Goal: Obtain resource: Download file/media

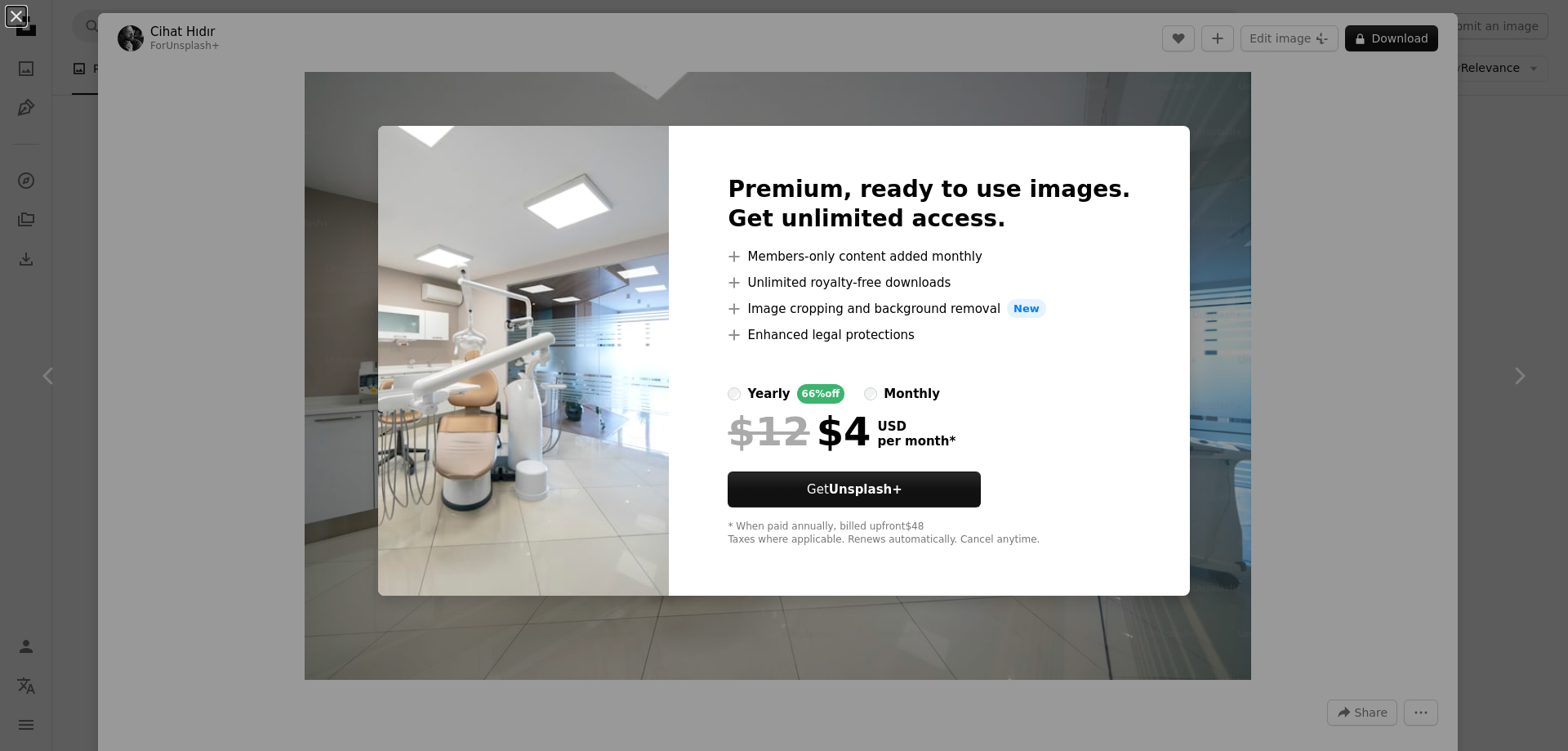
scroll to position [4333, 0]
click at [1176, 157] on div "An X shape Premium, ready to use images. Get unlimited access. A plus sign Memb…" at bounding box center [784, 375] width 1568 height 751
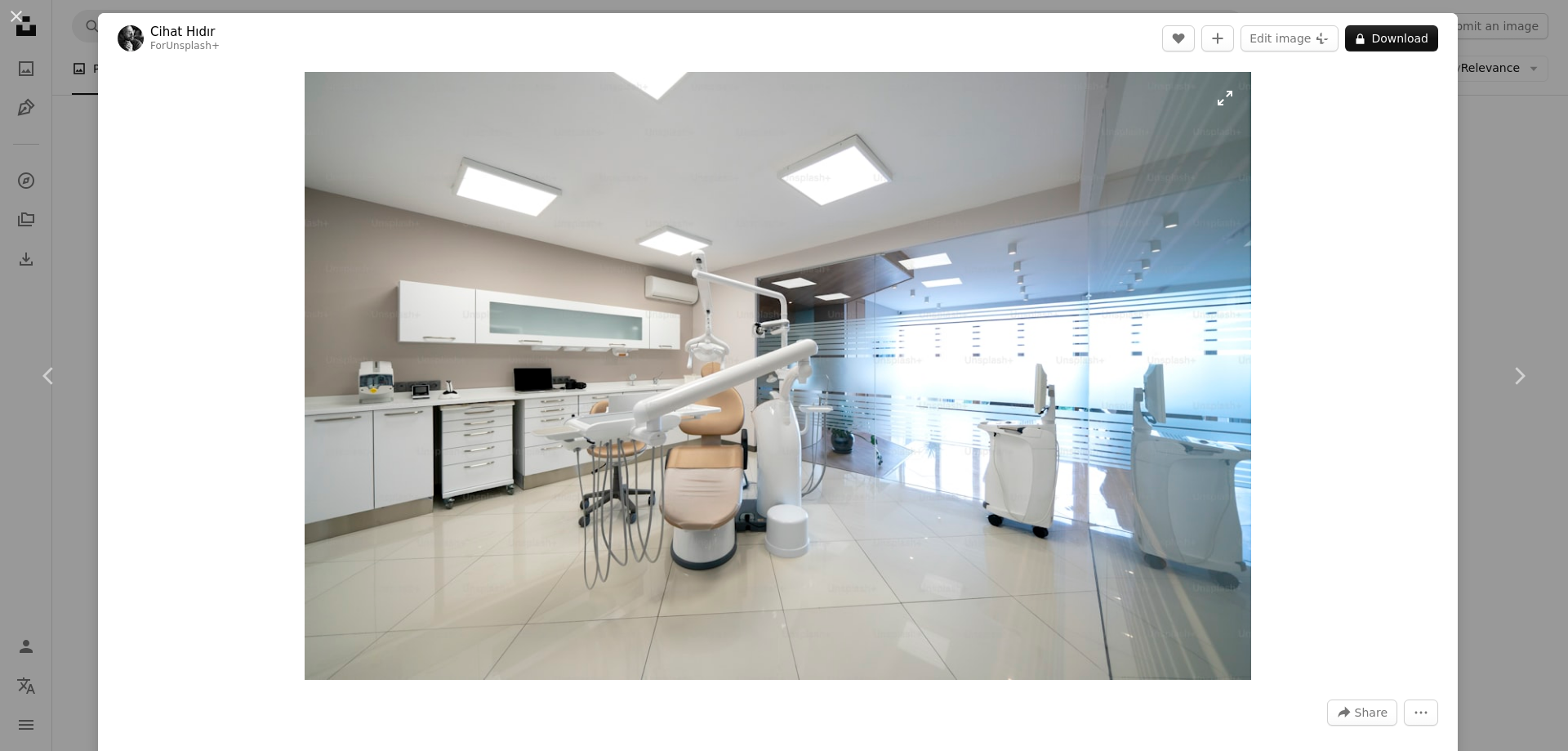
click at [850, 356] on img "Zoom in on this image" at bounding box center [777, 375] width 946 height 608
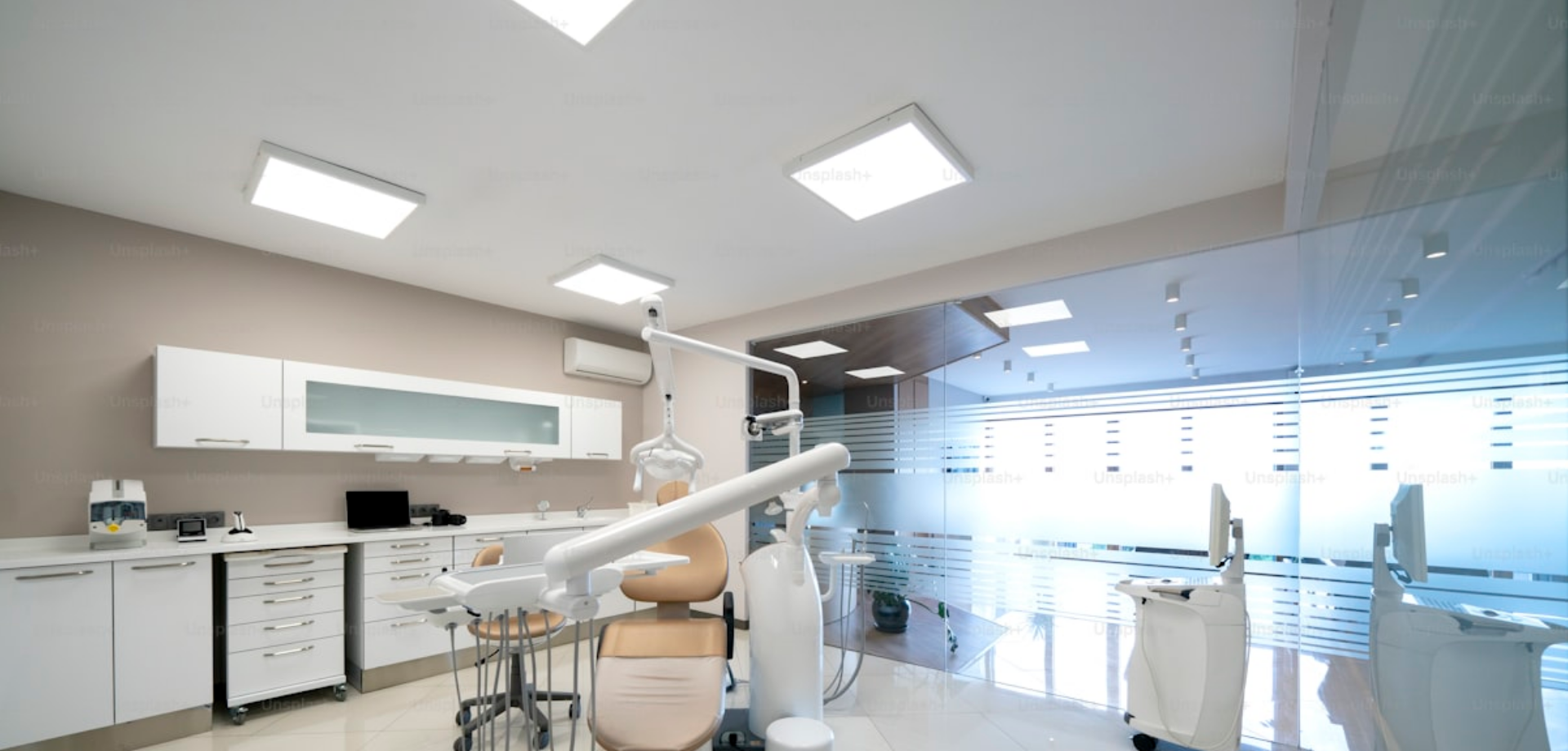
scroll to position [122, 0]
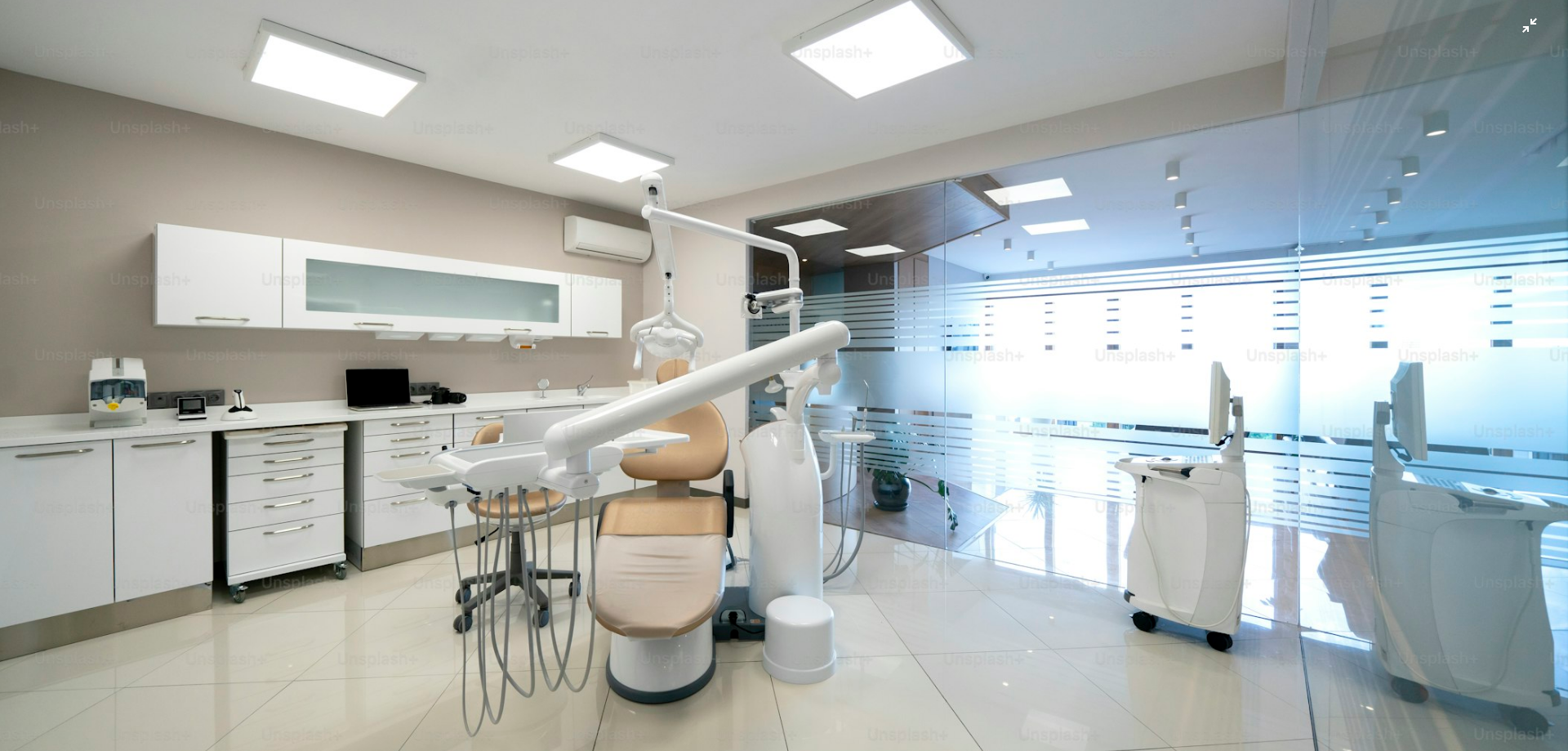
click at [1106, 231] on img "Zoom out on this image" at bounding box center [784, 383] width 1570 height 1010
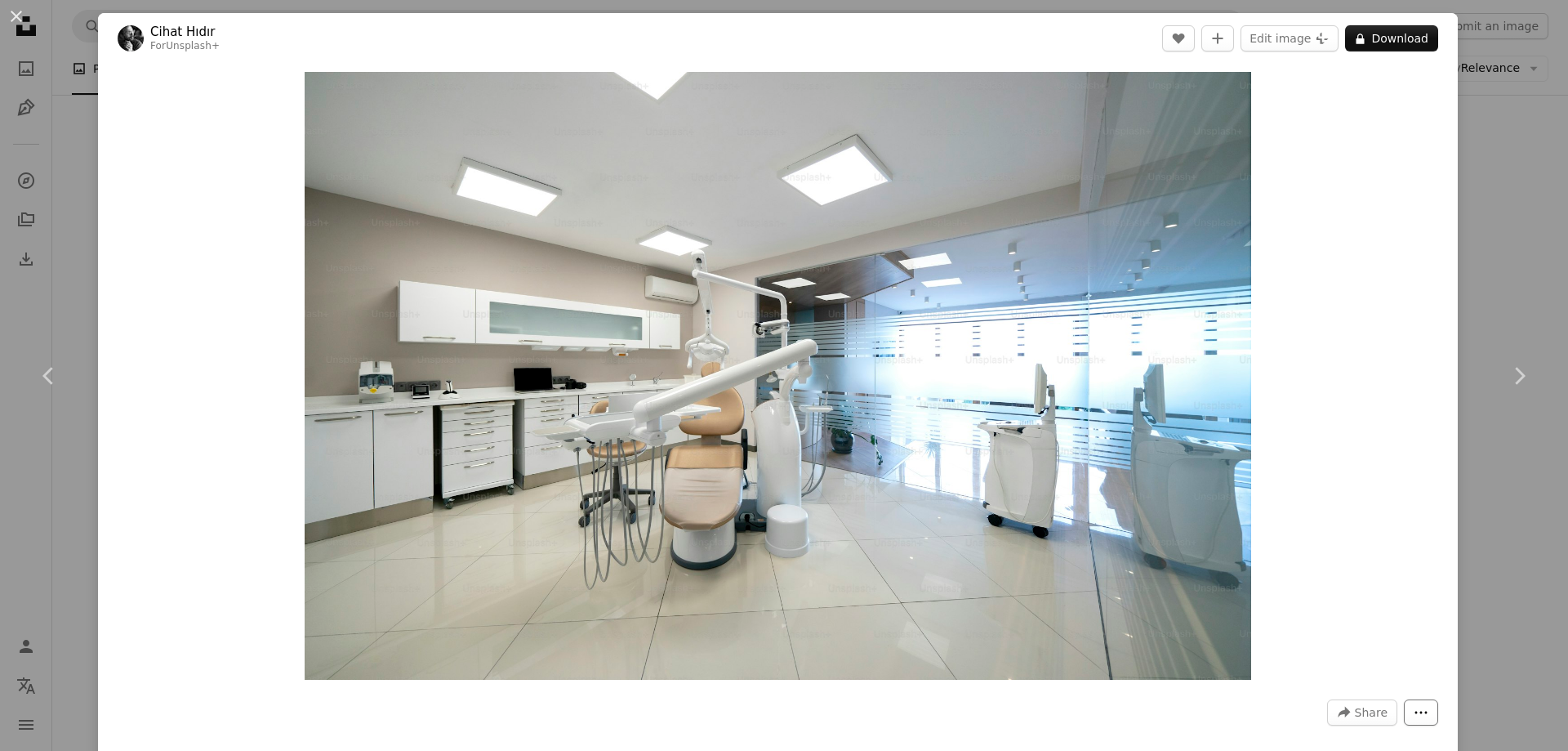
click at [1414, 708] on icon "More Actions" at bounding box center [1421, 712] width 14 height 14
click at [1330, 299] on dialog "An X shape Chevron left Chevron right Cihat Hıdır For Unsplash+ A heart A plus …" at bounding box center [784, 375] width 1568 height 751
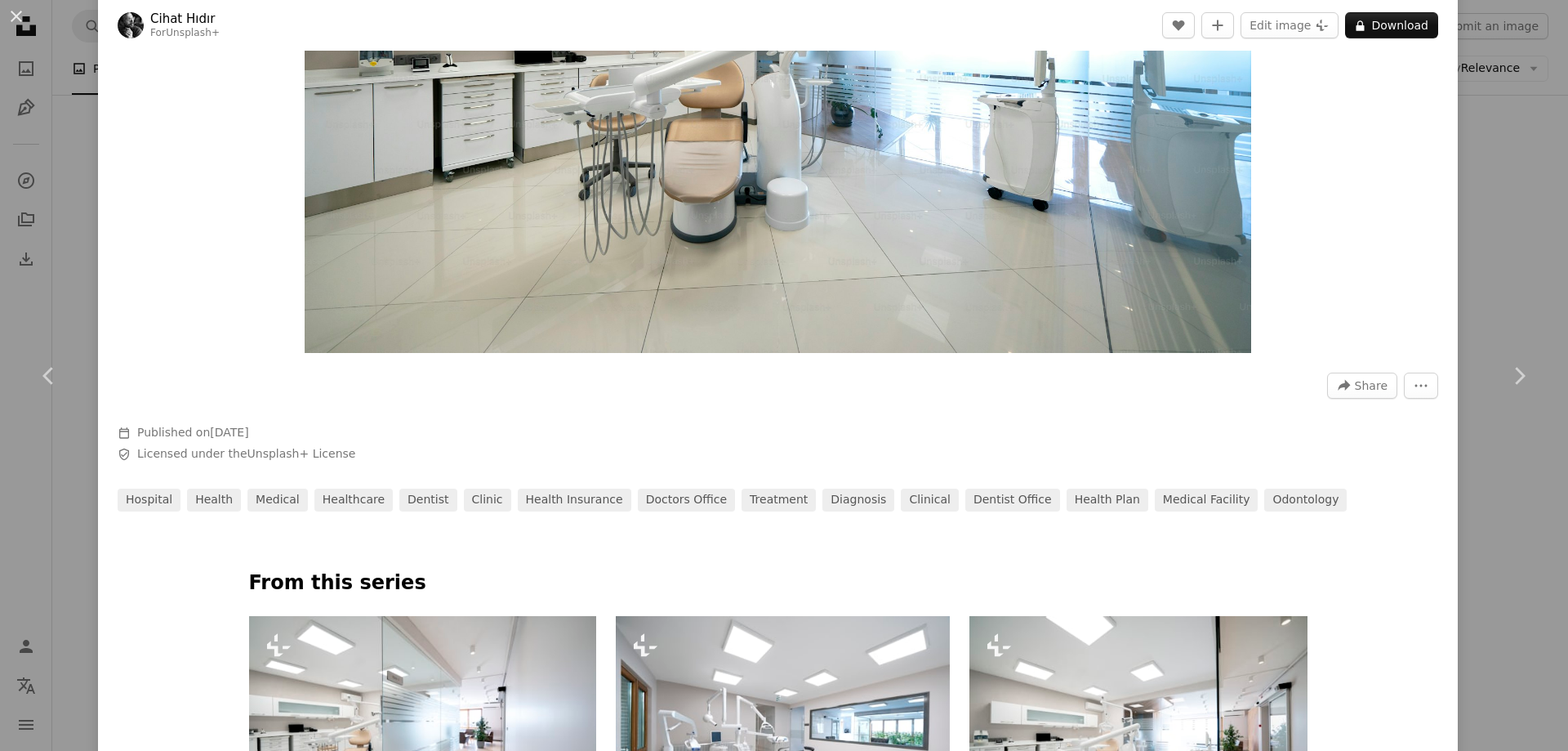
scroll to position [654, 0]
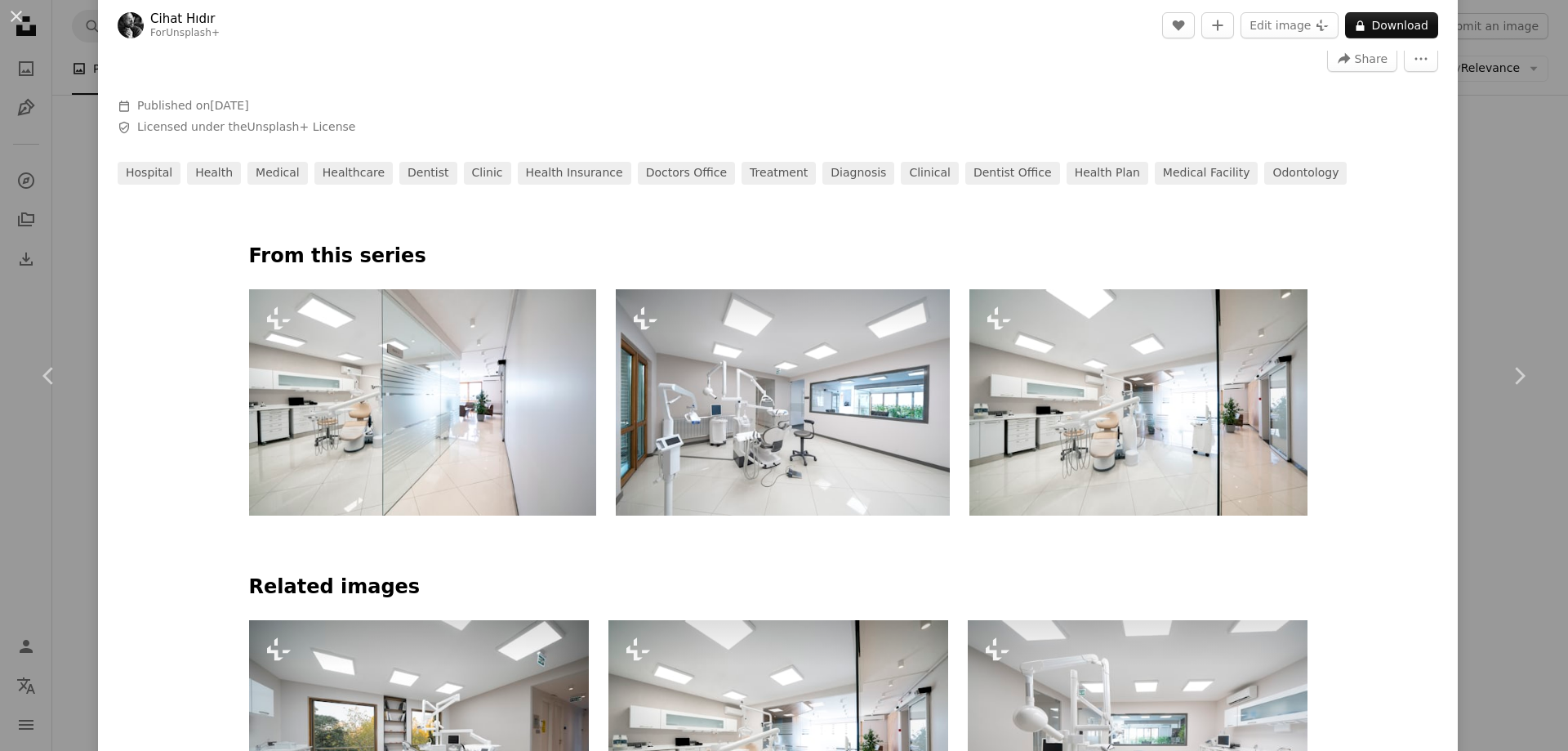
click at [766, 393] on img at bounding box center [783, 402] width 334 height 226
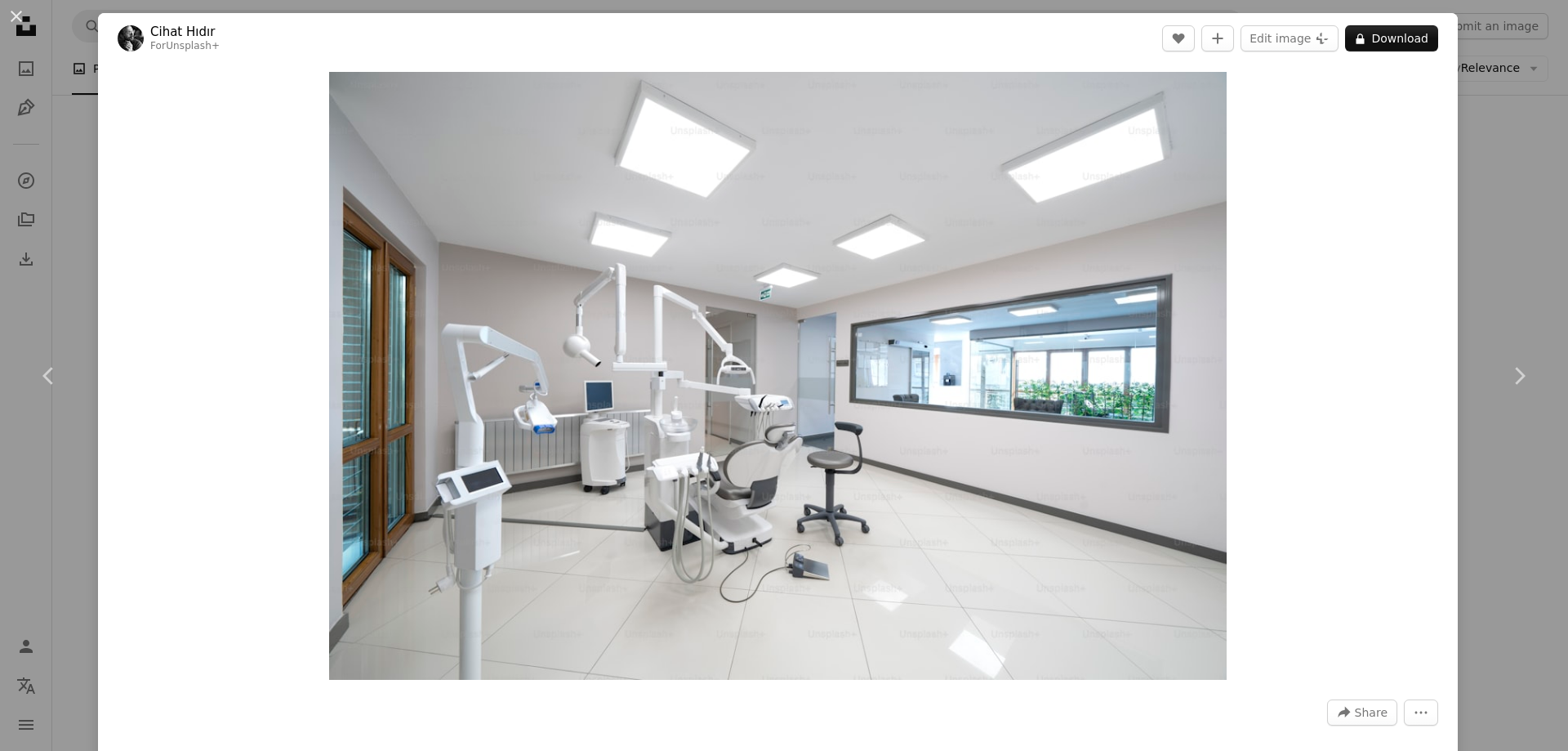
click at [1472, 61] on div "An X shape Chevron left Chevron right Cihat Hıdır For Unsplash+ A heart A plus …" at bounding box center [784, 375] width 1568 height 751
